Goal: Information Seeking & Learning: Learn about a topic

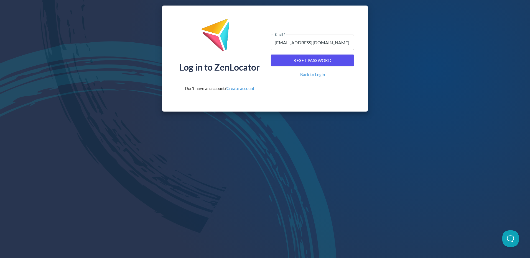
drag, startPoint x: 0, startPoint y: 0, endPoint x: 216, endPoint y: 35, distance: 219.0
click at [216, 35] on img at bounding box center [219, 37] width 37 height 37
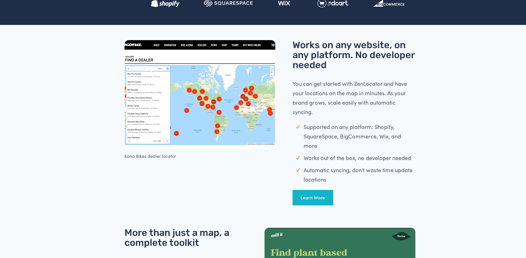
scroll to position [693, 0]
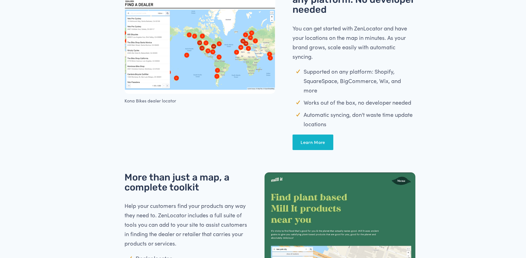
click at [311, 136] on link "Learn More" at bounding box center [312, 143] width 41 height 16
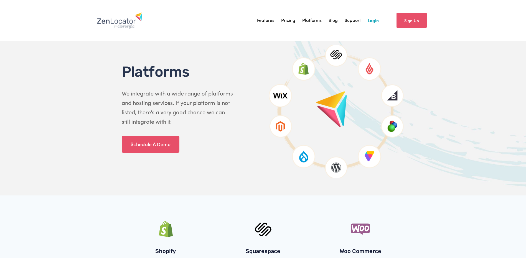
click at [352, 20] on link "Support" at bounding box center [352, 20] width 16 height 8
